Goal: Find specific page/section

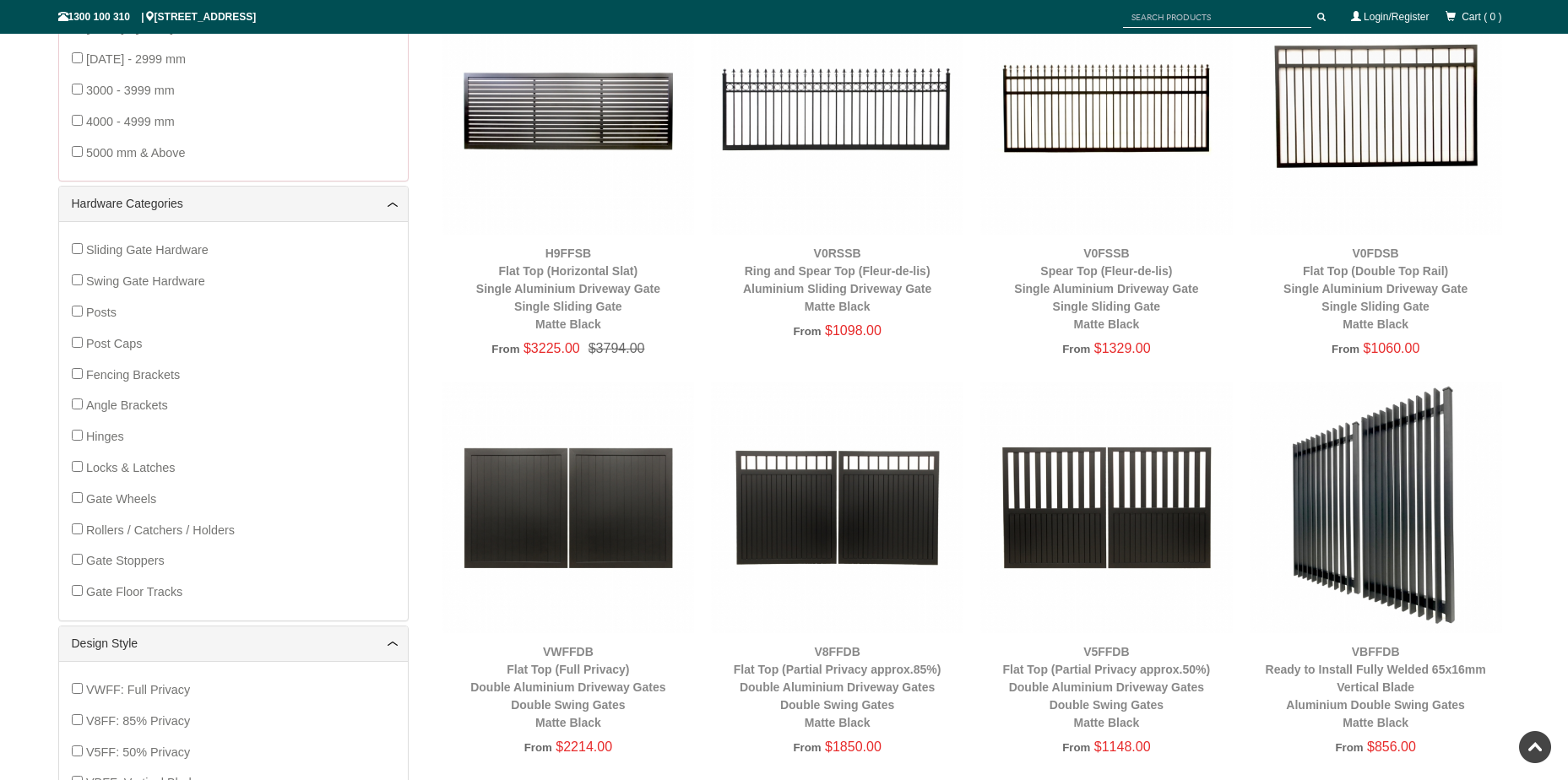
scroll to position [718, 0]
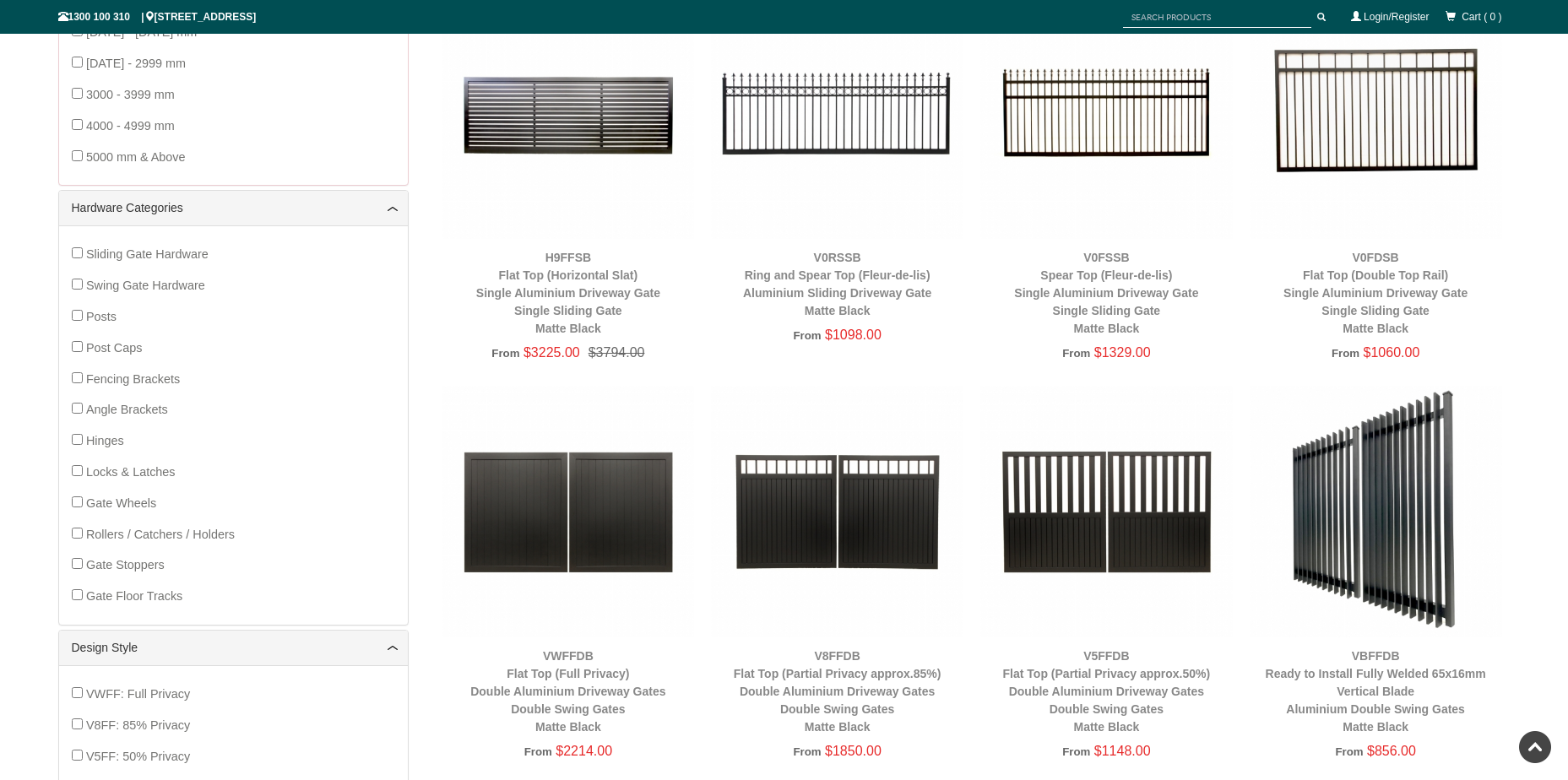
click at [143, 597] on span "Gate Floor Tracks" at bounding box center [133, 596] width 96 height 14
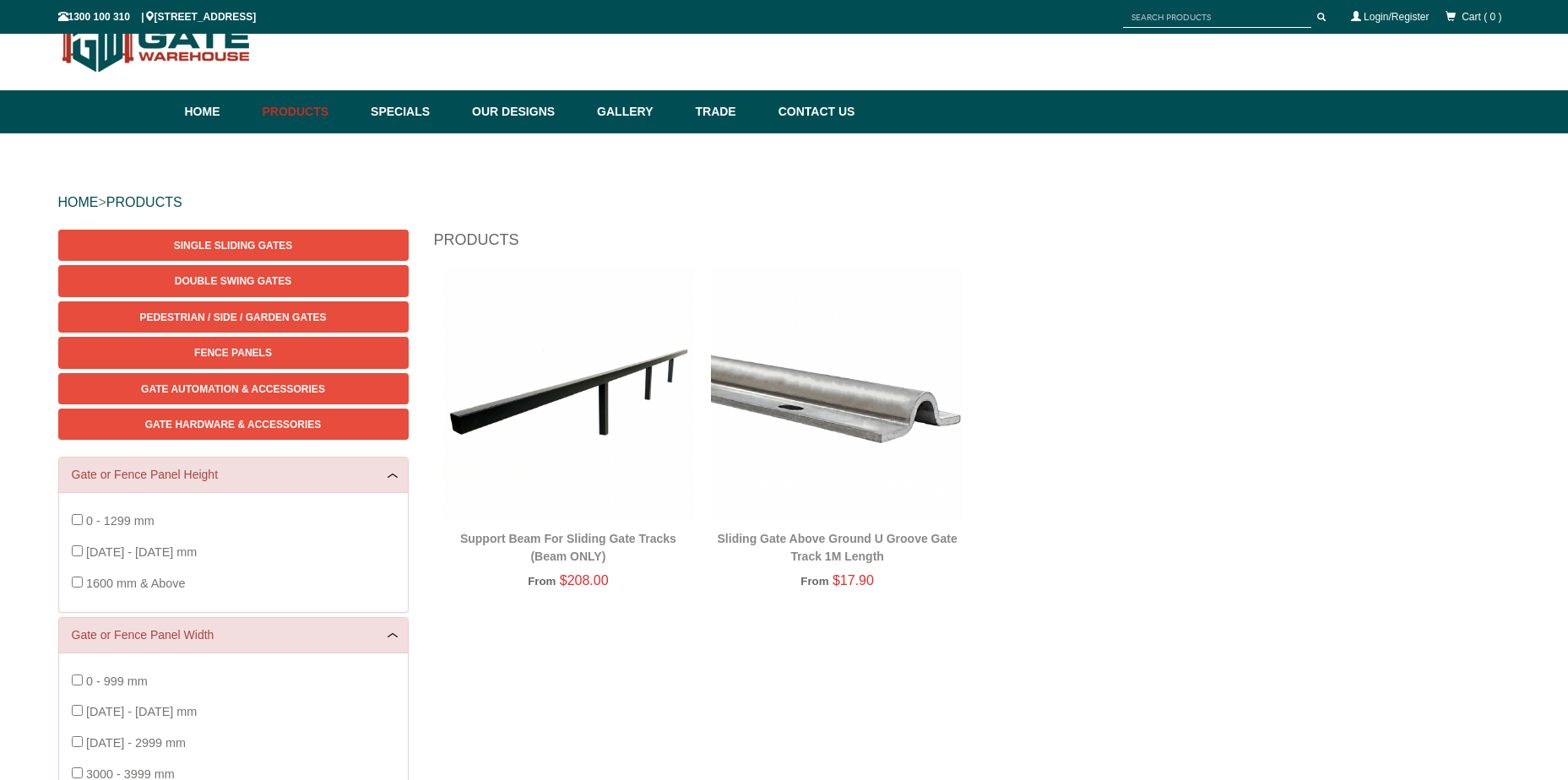
scroll to position [42, 0]
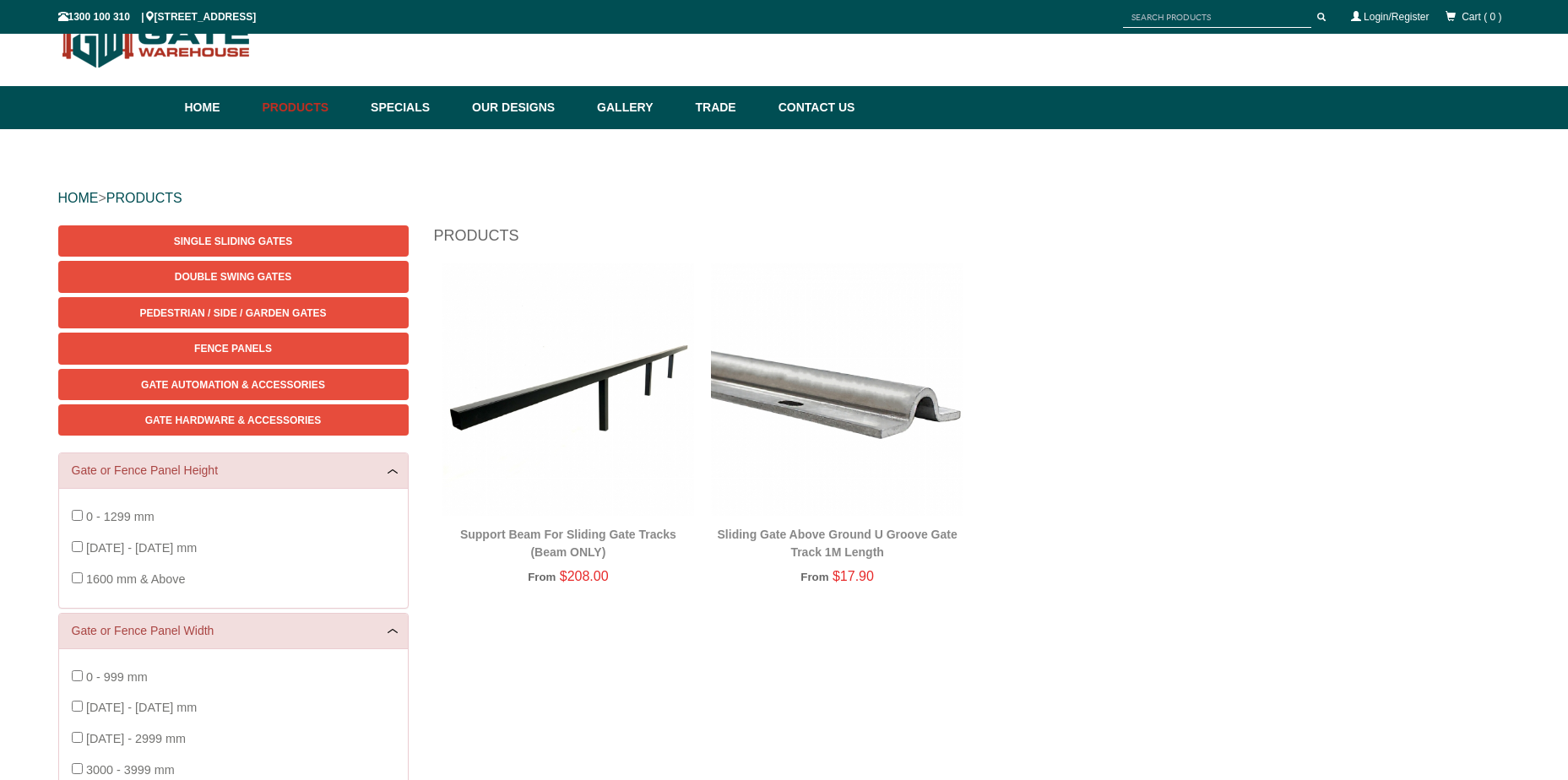
click at [866, 415] on img at bounding box center [837, 389] width 252 height 252
